Goal: Task Accomplishment & Management: Use online tool/utility

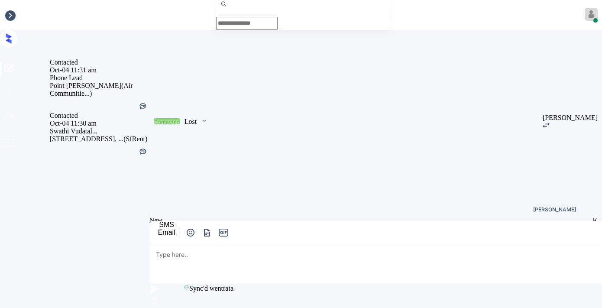
scroll to position [751, 0]
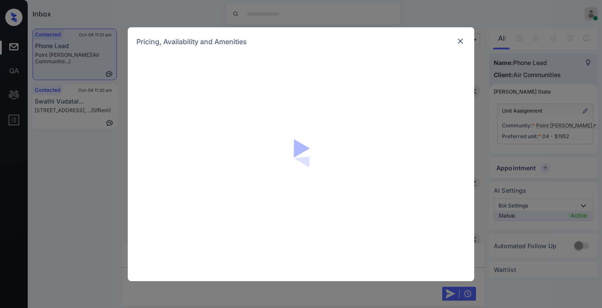
scroll to position [751, 0]
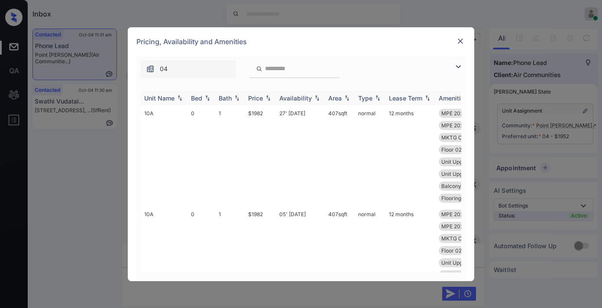
click at [267, 95] on img at bounding box center [268, 98] width 9 height 6
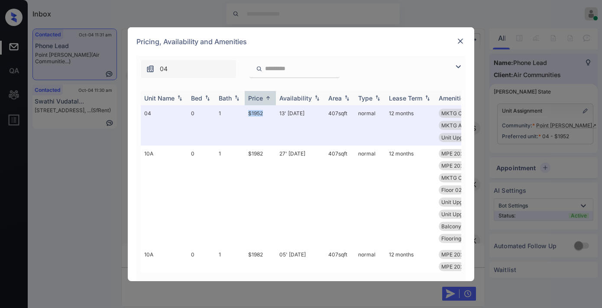
drag, startPoint x: 251, startPoint y: 107, endPoint x: 241, endPoint y: 104, distance: 10.4
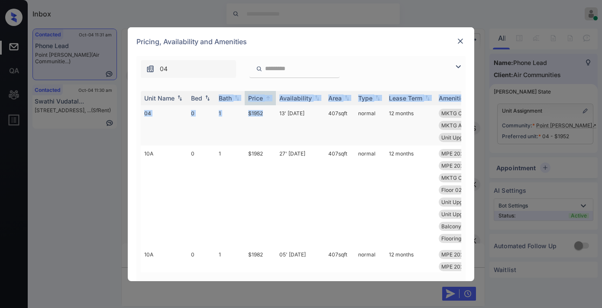
click at [270, 123] on td "$1952" at bounding box center [260, 125] width 31 height 40
drag, startPoint x: 272, startPoint y: 114, endPoint x: 245, endPoint y: 111, distance: 27.0
click at [245, 111] on td "$1952" at bounding box center [260, 125] width 31 height 40
copy td "$1952"
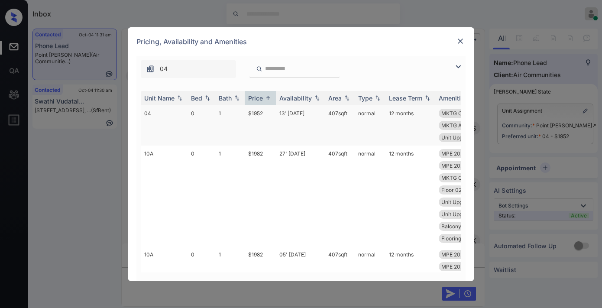
click at [325, 118] on td "407 sqft" at bounding box center [340, 125] width 30 height 40
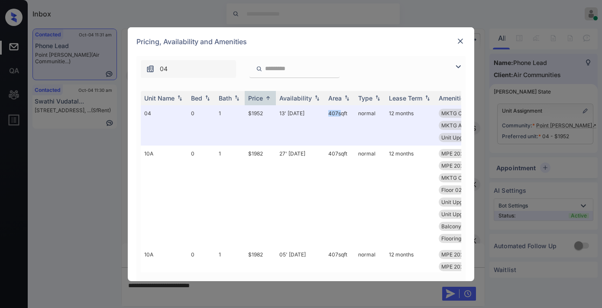
click at [457, 42] on img at bounding box center [460, 41] width 9 height 9
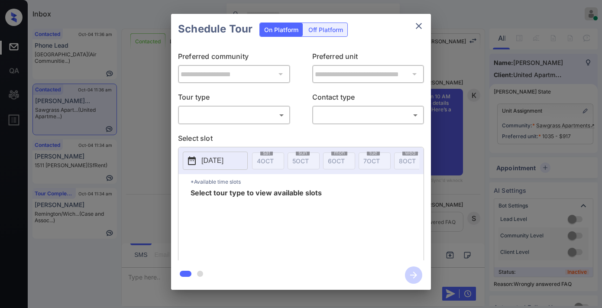
scroll to position [48, 0]
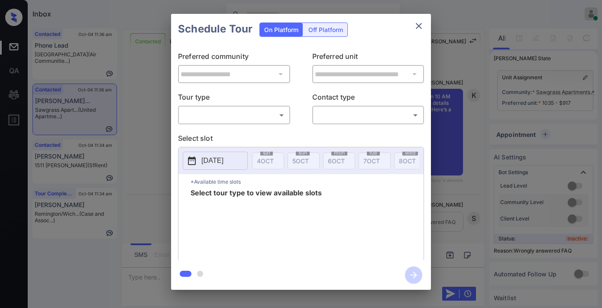
click at [256, 116] on body "Inbox Samantha Soliven Online Set yourself offline Set yourself on break Profil…" at bounding box center [301, 154] width 602 height 308
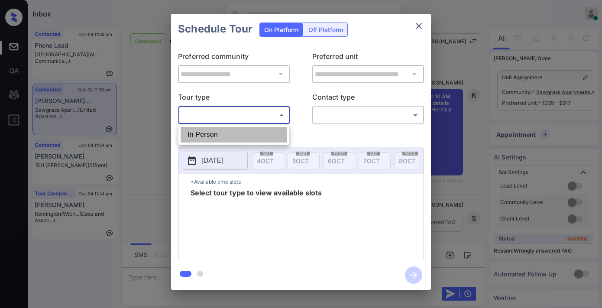
click at [254, 136] on li "In Person" at bounding box center [234, 135] width 107 height 16
type input "********"
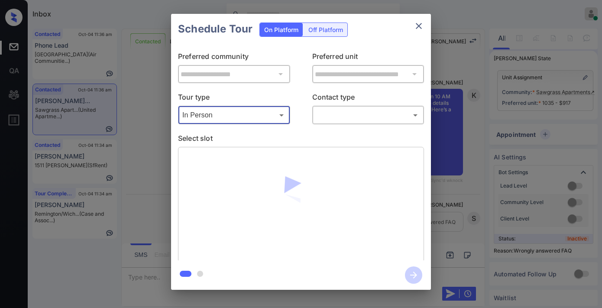
click at [330, 121] on body "Inbox Samantha Soliven Online Set yourself offline Set yourself on break Profil…" at bounding box center [301, 154] width 602 height 308
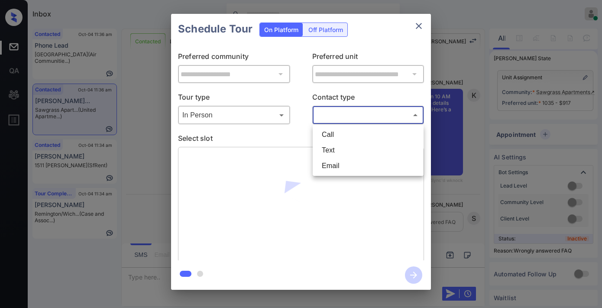
click at [341, 149] on li "Text" at bounding box center [368, 151] width 107 height 16
type input "****"
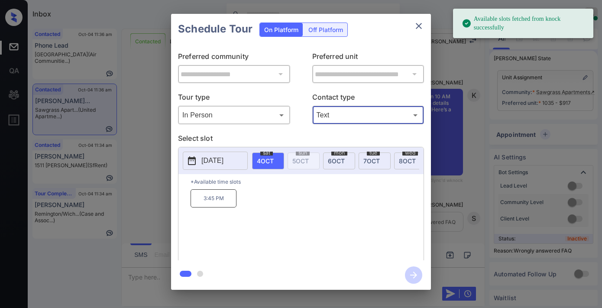
click at [219, 160] on p "2025-10-04" at bounding box center [213, 161] width 22 height 10
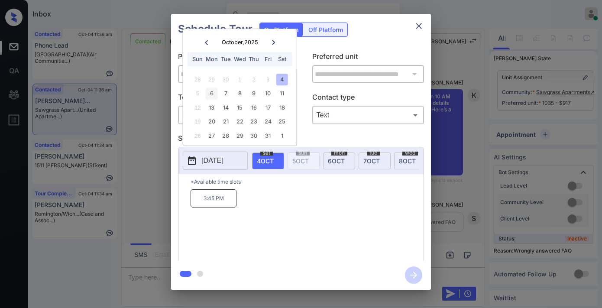
click at [211, 90] on div "6" at bounding box center [212, 94] width 12 height 12
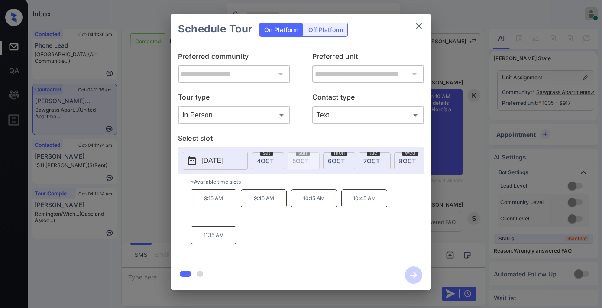
click at [367, 205] on p "10:45 AM" at bounding box center [365, 198] width 46 height 18
click at [414, 276] on icon "button" at bounding box center [413, 275] width 17 height 17
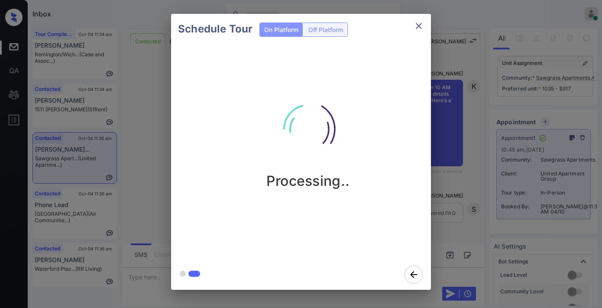
drag, startPoint x: 335, startPoint y: 101, endPoint x: 337, endPoint y: 92, distance: 8.3
click at [335, 101] on img at bounding box center [308, 129] width 87 height 87
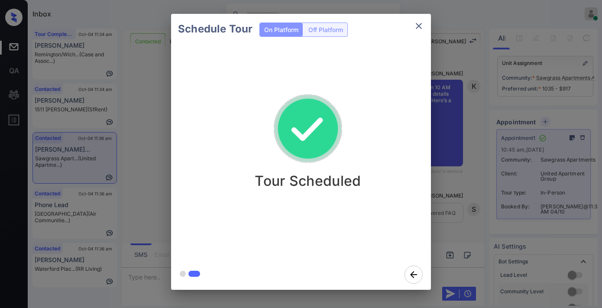
click at [417, 21] on icon "close" at bounding box center [419, 26] width 10 height 10
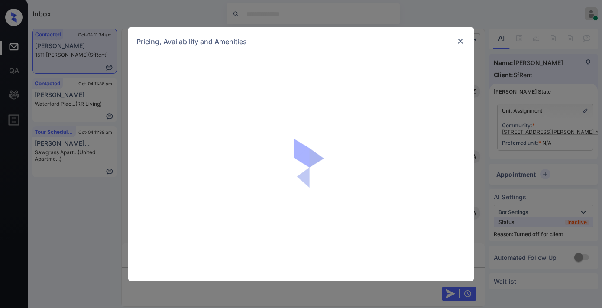
scroll to position [2094, 0]
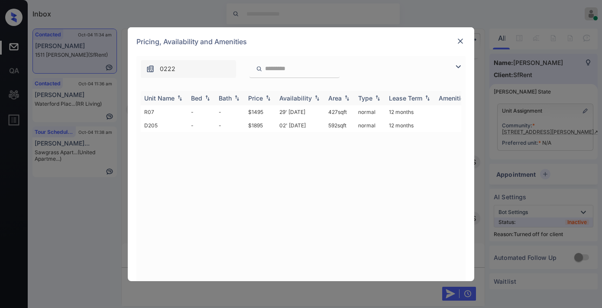
click at [261, 97] on div "Price" at bounding box center [255, 97] width 15 height 7
click at [264, 111] on td "$1895" at bounding box center [260, 111] width 31 height 13
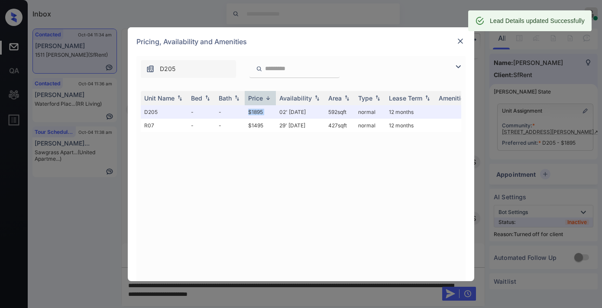
click at [458, 42] on img at bounding box center [460, 41] width 9 height 9
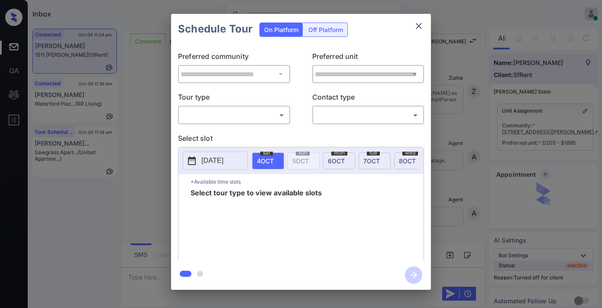
scroll to position [2151, 0]
click at [319, 30] on div "Off Platform" at bounding box center [325, 29] width 43 height 13
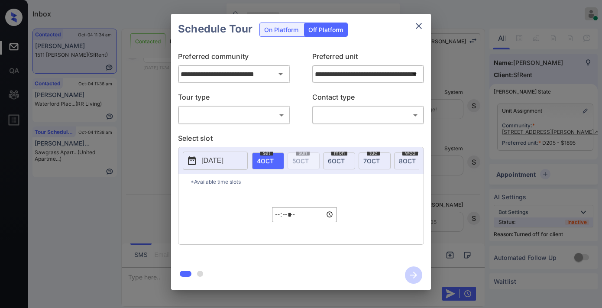
click at [260, 114] on body "Inbox [PERSON_NAME] Online Set yourself offline Set yourself on break Profile S…" at bounding box center [301, 154] width 602 height 308
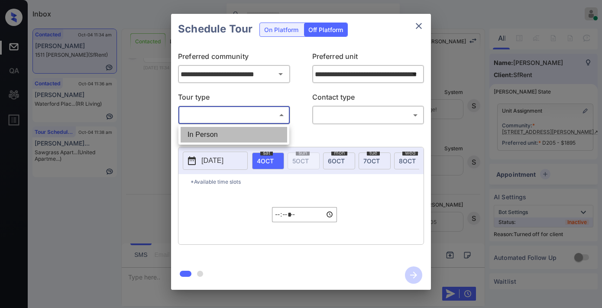
drag, startPoint x: 258, startPoint y: 134, endPoint x: 334, endPoint y: 121, distance: 77.0
click at [257, 134] on li "In Person" at bounding box center [234, 135] width 107 height 16
type input "********"
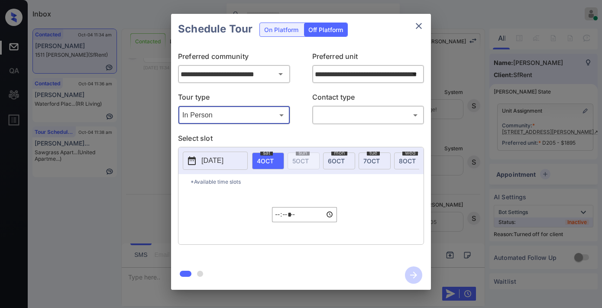
click at [339, 117] on body "Inbox [PERSON_NAME] Online Set yourself offline Set yourself on break Profile S…" at bounding box center [301, 154] width 602 height 308
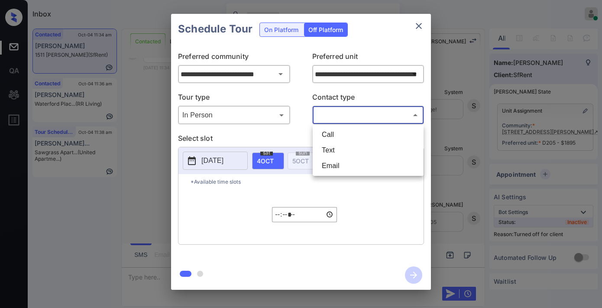
click at [345, 148] on li "Text" at bounding box center [368, 151] width 107 height 16
type input "****"
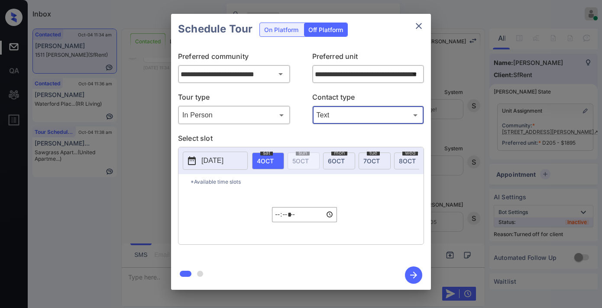
click at [197, 165] on button "2025-10-03" at bounding box center [215, 161] width 65 height 18
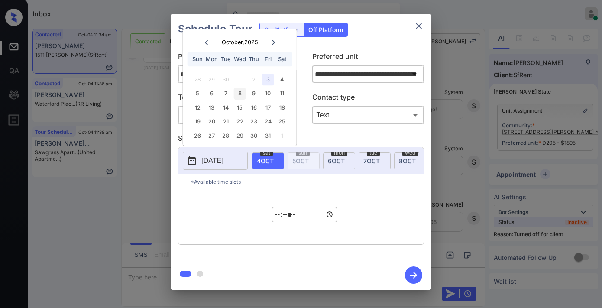
click at [240, 97] on div "8" at bounding box center [240, 94] width 12 height 12
click at [272, 218] on input "*****" at bounding box center [304, 214] width 65 height 15
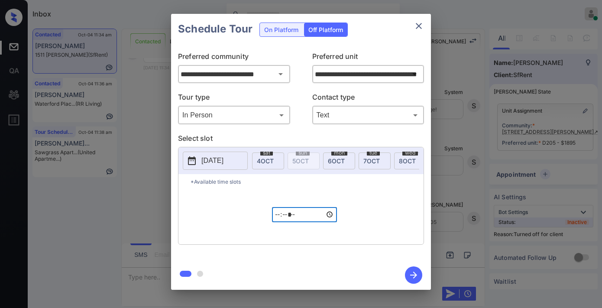
type input "*****"
click at [408, 275] on icon "button" at bounding box center [413, 275] width 17 height 17
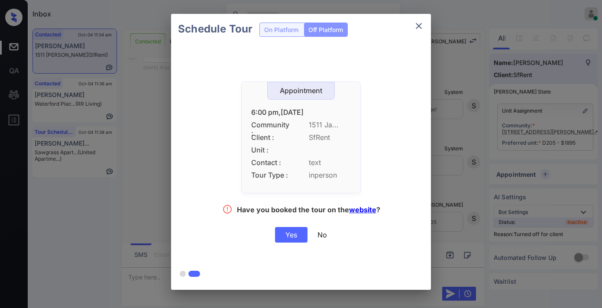
click at [289, 231] on div "Yes" at bounding box center [291, 235] width 33 height 16
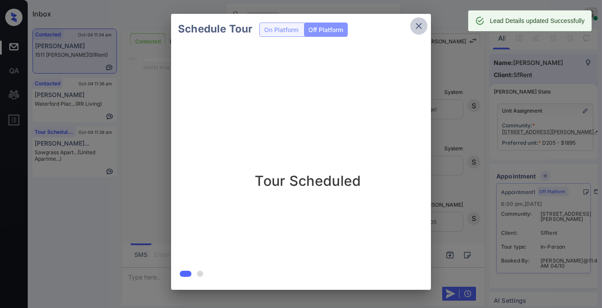
click at [417, 26] on icon "close" at bounding box center [419, 26] width 10 height 10
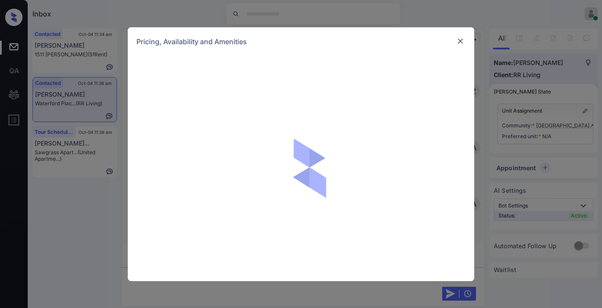
scroll to position [433, 0]
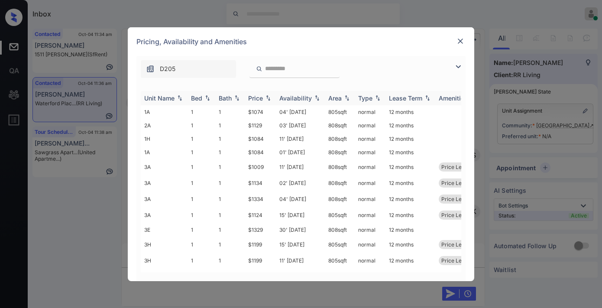
click at [263, 99] on div "Price" at bounding box center [260, 97] width 24 height 7
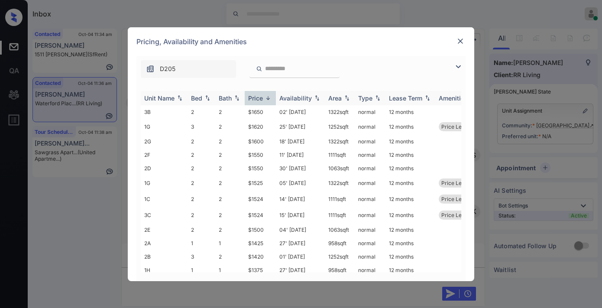
click at [263, 99] on div "Price" at bounding box center [260, 97] width 24 height 7
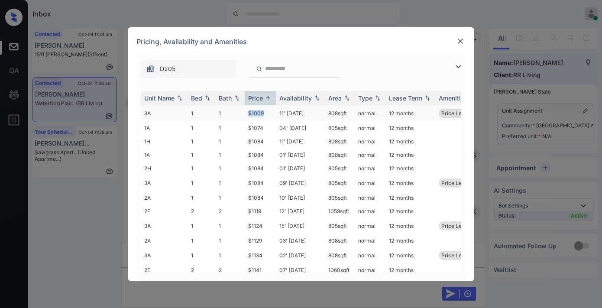
drag, startPoint x: 270, startPoint y: 114, endPoint x: 228, endPoint y: 114, distance: 42.0
click at [228, 114] on tr "3A 1 1 $1009 11' Sep 25 808 sqft normal 12 months Price Leader" at bounding box center [367, 113] width 453 height 16
copy tr "$1009"
click at [279, 116] on td "11' Sep 25" at bounding box center [300, 113] width 49 height 16
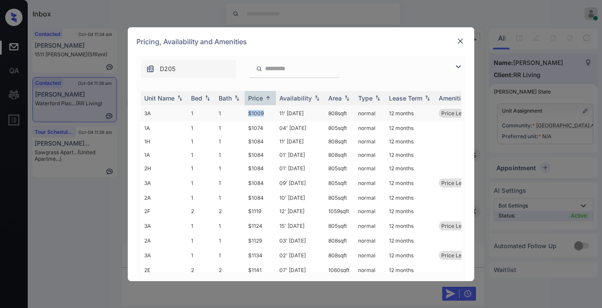
drag, startPoint x: 279, startPoint y: 116, endPoint x: 287, endPoint y: 112, distance: 9.3
click at [280, 116] on td "11' Sep 25" at bounding box center [300, 113] width 49 height 16
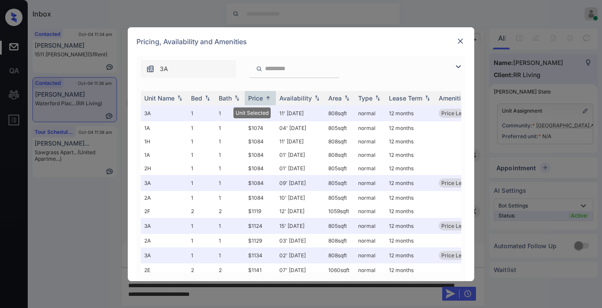
click at [463, 39] on img at bounding box center [460, 41] width 9 height 9
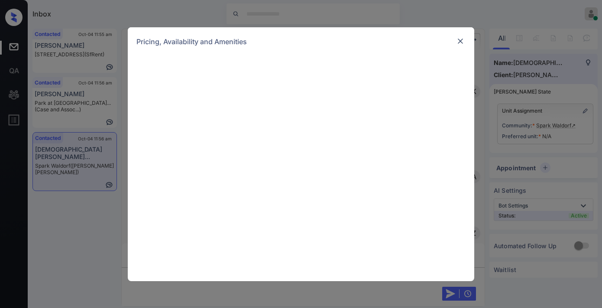
scroll to position [482, 0]
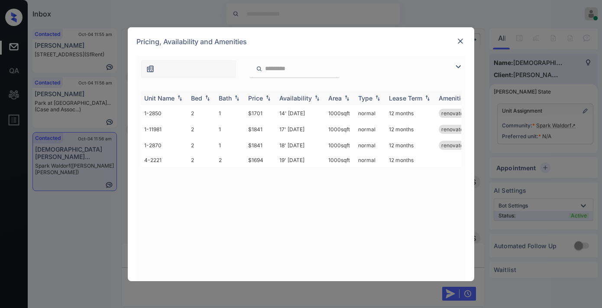
click at [197, 101] on div "Bed" at bounding box center [196, 97] width 11 height 7
click at [462, 40] on img at bounding box center [460, 41] width 9 height 9
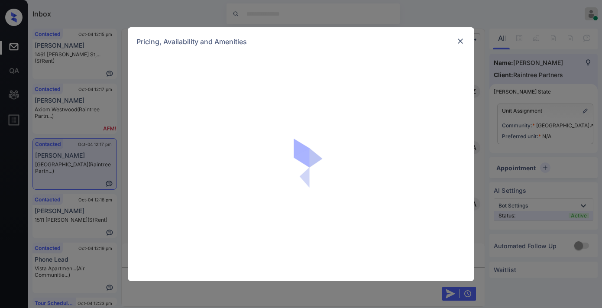
scroll to position [433, 0]
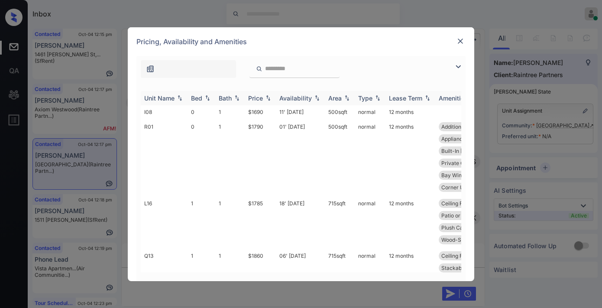
click at [259, 96] on div "Price" at bounding box center [255, 97] width 15 height 7
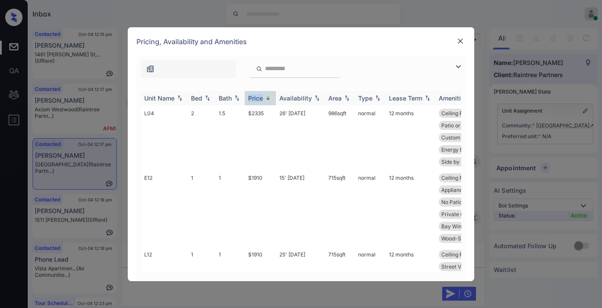
click at [259, 96] on div "Price" at bounding box center [255, 97] width 15 height 7
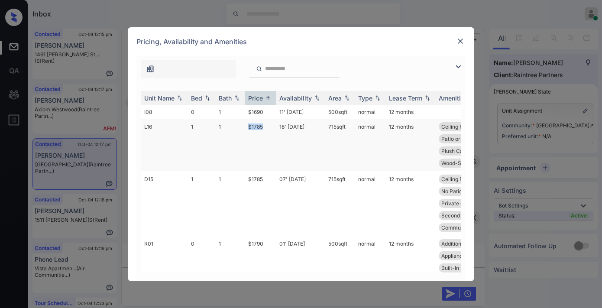
drag, startPoint x: 265, startPoint y: 124, endPoint x: 234, endPoint y: 126, distance: 30.4
click at [233, 125] on tr "L16 1 1 $1785 18' [DATE] 715 sqft normal 12 months Ceiling Fan Kitchen Pantry A…" at bounding box center [367, 145] width 453 height 52
copy tr "$1785"
click at [279, 130] on td "18' [DATE]" at bounding box center [300, 145] width 49 height 52
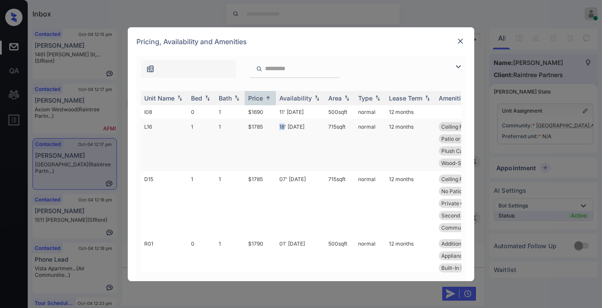
click at [279, 130] on td "18' [DATE]" at bounding box center [300, 145] width 49 height 52
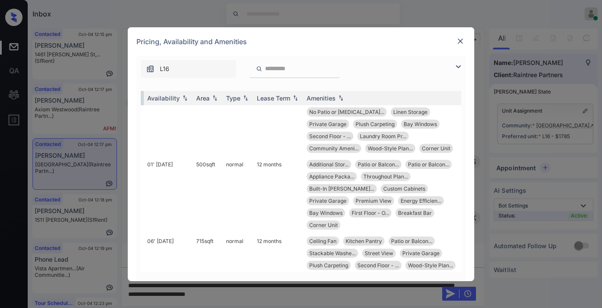
scroll to position [81, 136]
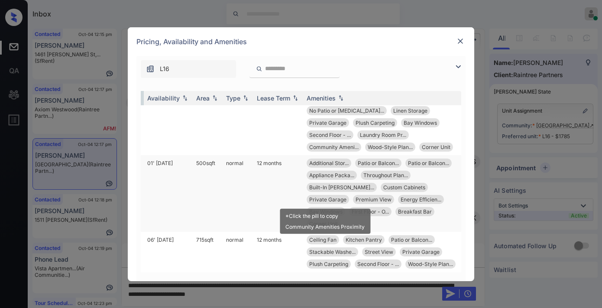
click at [352, 208] on span "First Floor - O..." at bounding box center [370, 211] width 37 height 7
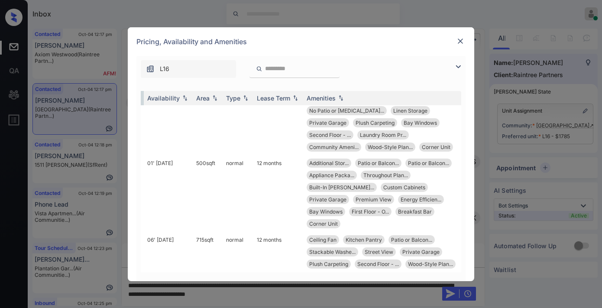
click at [313, 69] on input "search" at bounding box center [299, 68] width 71 height 7
paste input "**********"
type input "**********"
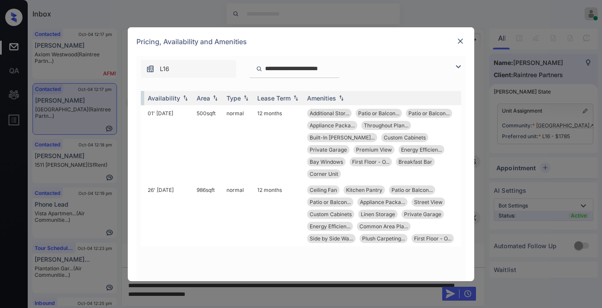
click at [335, 67] on input "**********" at bounding box center [299, 68] width 71 height 7
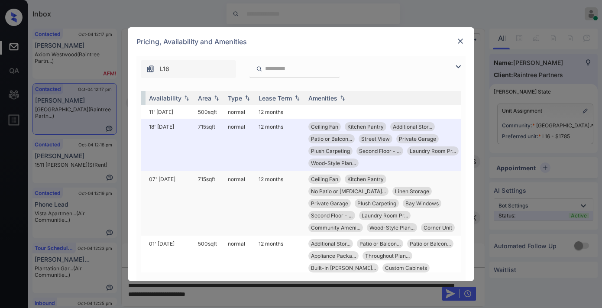
scroll to position [48, 130]
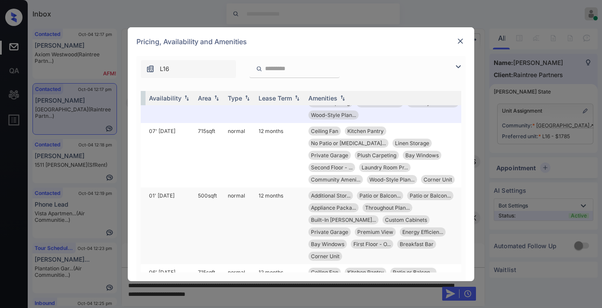
click at [231, 201] on td "normal" at bounding box center [240, 226] width 31 height 77
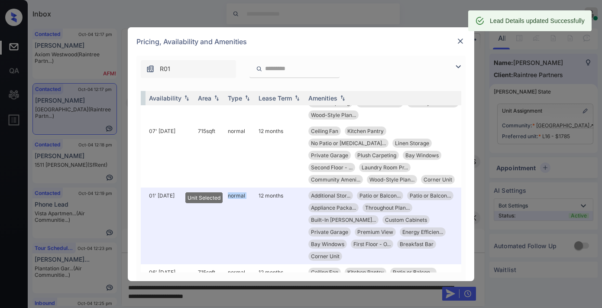
click at [462, 42] on img at bounding box center [460, 41] width 9 height 9
